Goal: Information Seeking & Learning: Learn about a topic

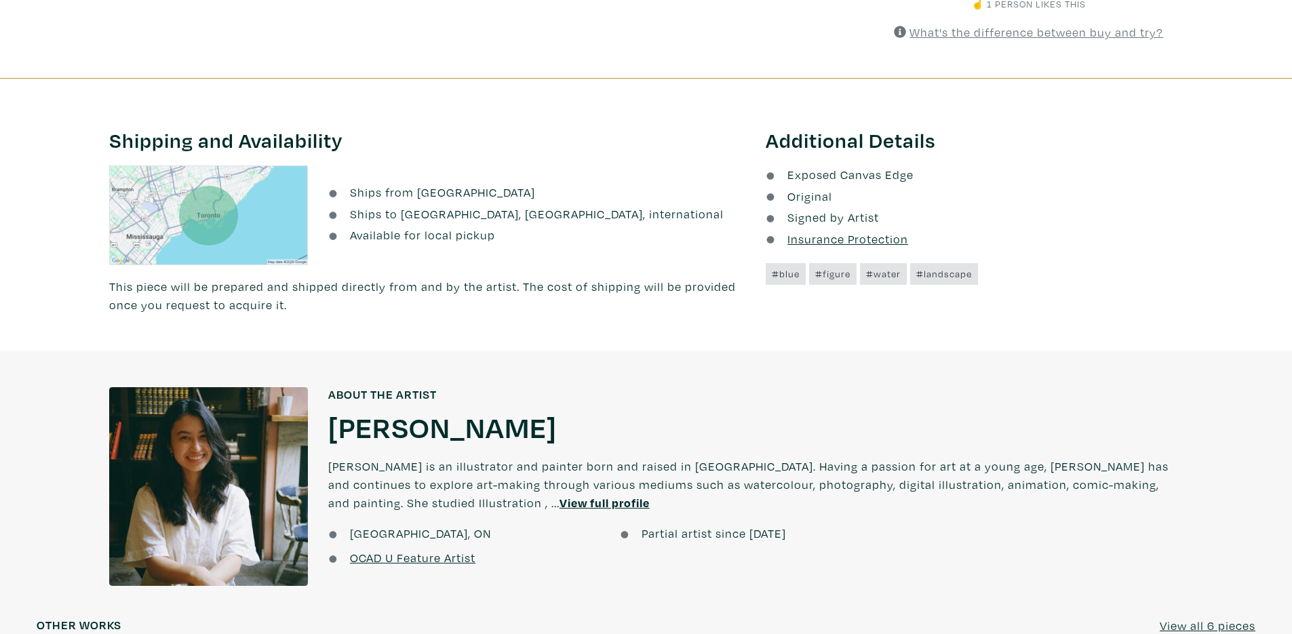
scroll to position [814, 0]
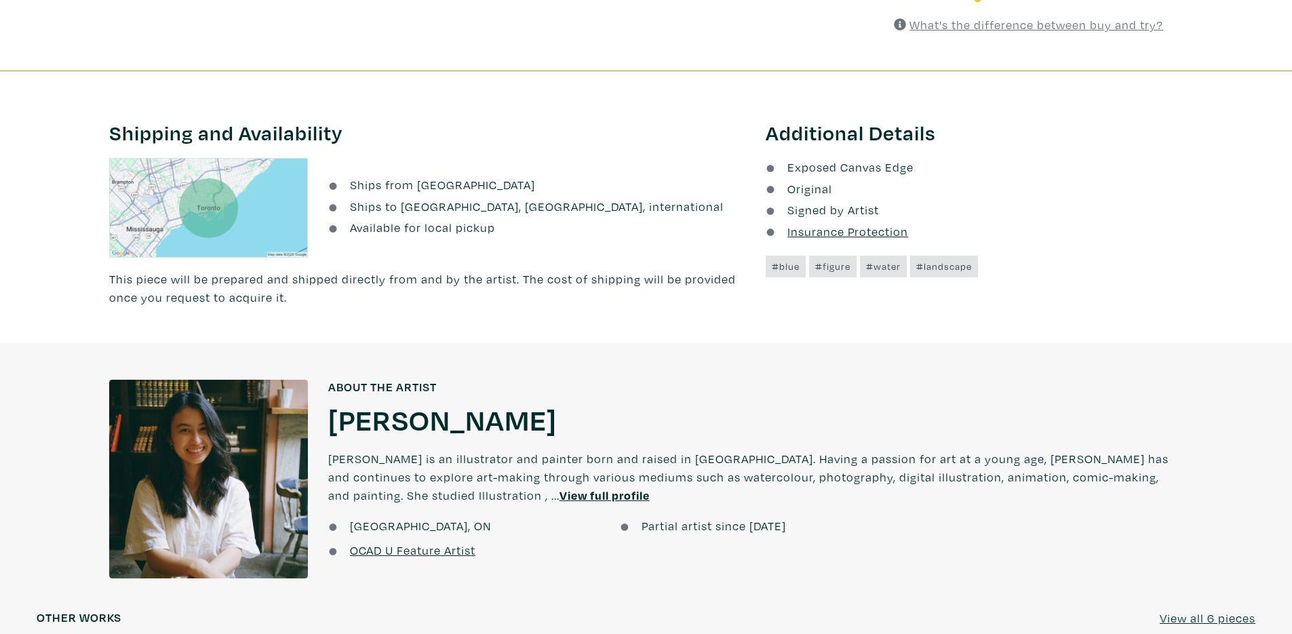
click at [197, 475] on div at bounding box center [208, 479] width 199 height 199
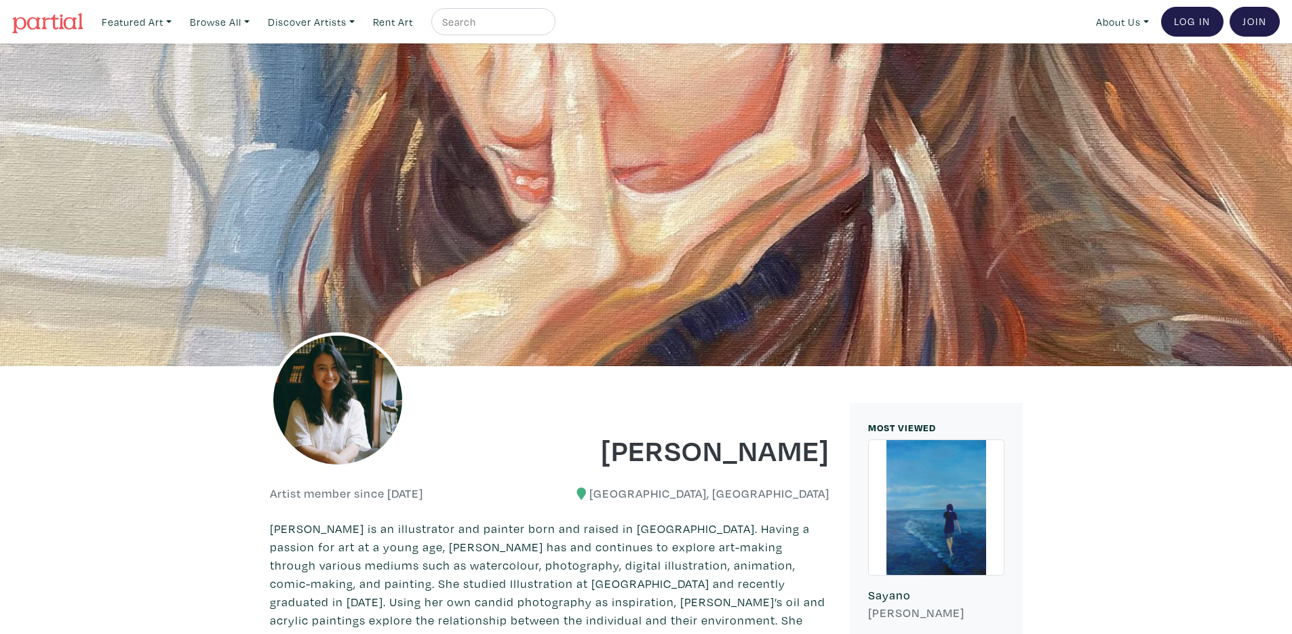
click at [333, 412] on img at bounding box center [338, 400] width 136 height 136
drag, startPoint x: 343, startPoint y: 410, endPoint x: 322, endPoint y: 391, distance: 28.8
click at [322, 391] on img at bounding box center [338, 400] width 136 height 136
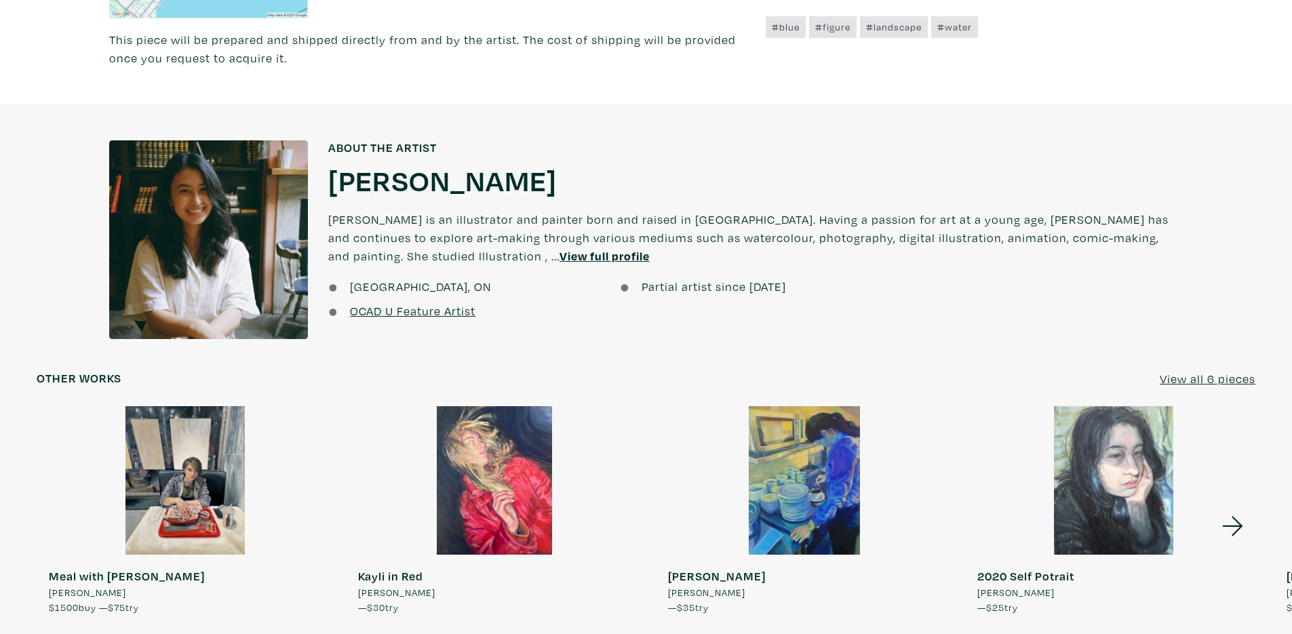
scroll to position [1058, 0]
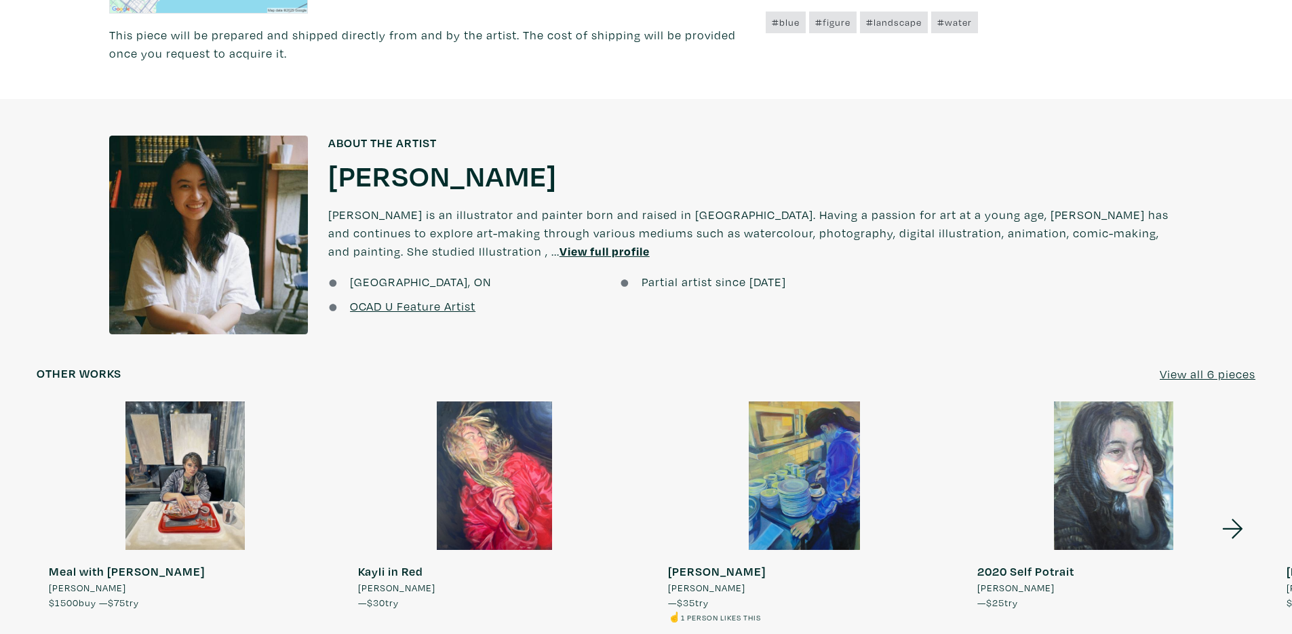
click at [772, 128] on div "About the artist About the artist Mio Reynolds Mio Reynolds Mio Reynolds is an …" at bounding box center [646, 396] width 1292 height 594
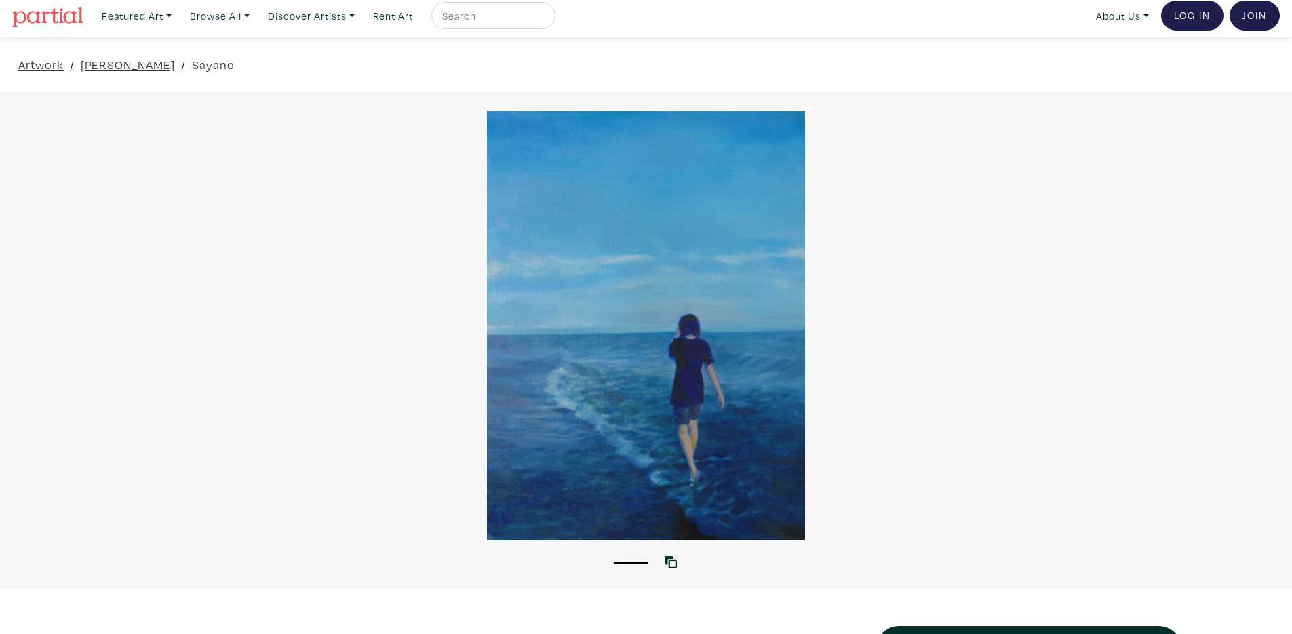
scroll to position [0, 0]
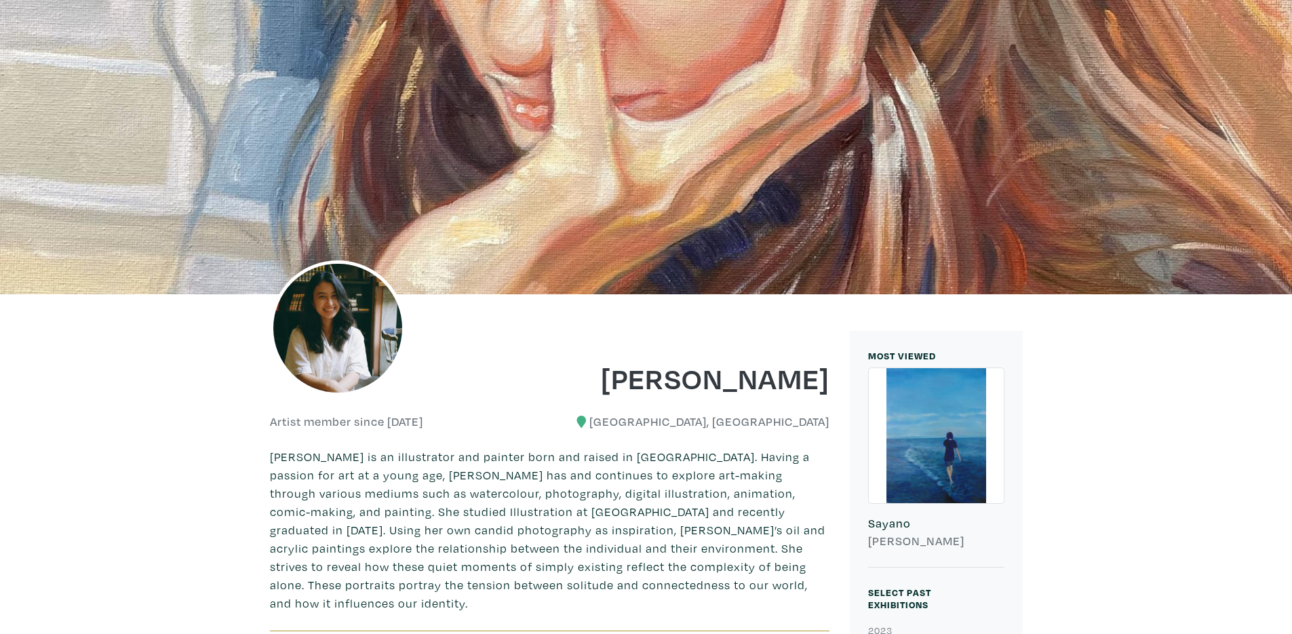
scroll to position [326, 0]
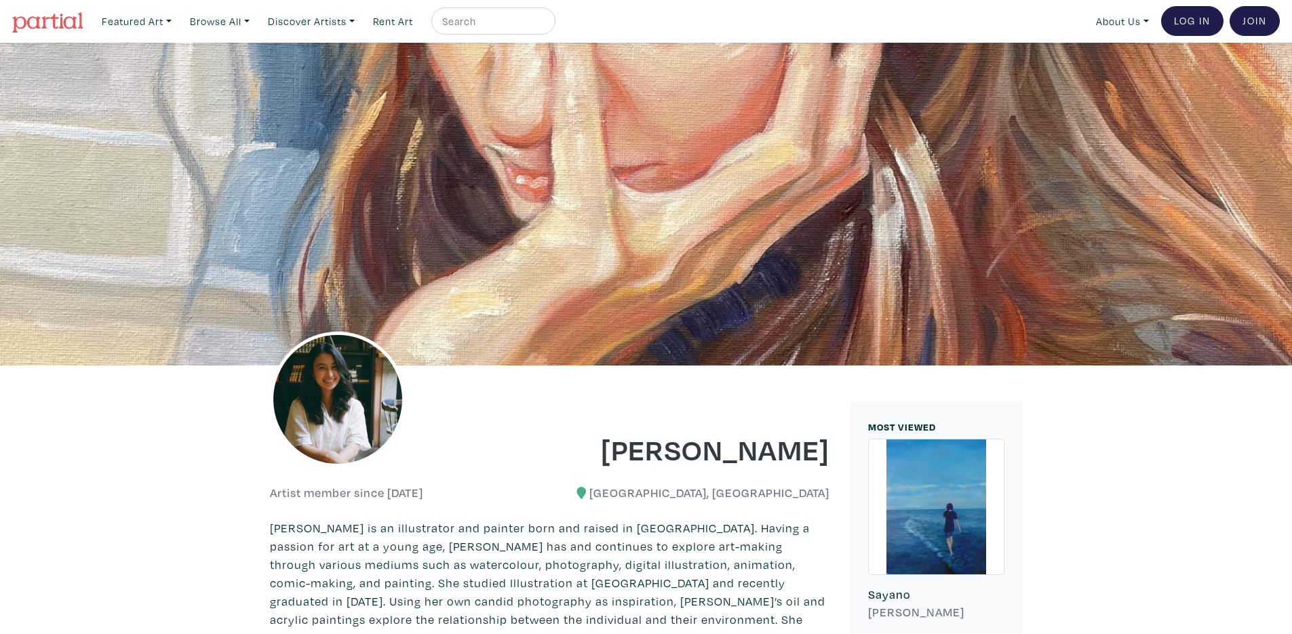
scroll to position [0, 0]
